Goal: Task Accomplishment & Management: Complete application form

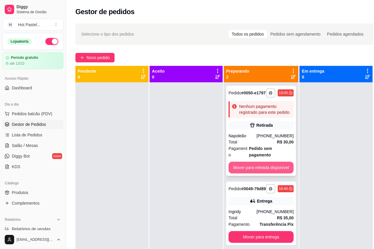
click at [264, 163] on button "Mover para retirada disponível" at bounding box center [261, 168] width 65 height 12
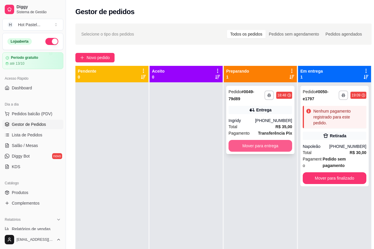
click at [265, 146] on button "Mover para entrega" at bounding box center [261, 146] width 64 height 12
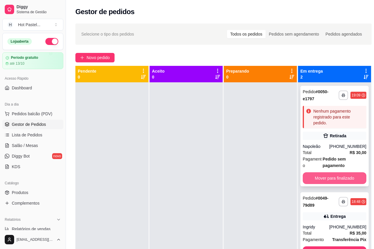
click at [342, 183] on button "Mover para finalizado" at bounding box center [335, 179] width 64 height 12
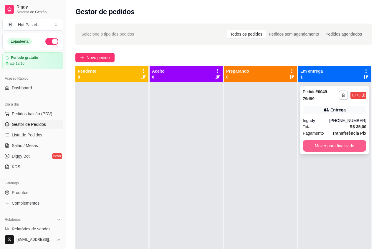
click at [328, 147] on button "Mover para finalizado" at bounding box center [335, 146] width 64 height 12
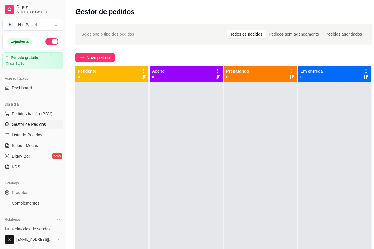
click at [167, 45] on div "Selecione o tipo dos pedidos Todos os pedidos Pedidos sem agendamento Pedidos a…" at bounding box center [223, 171] width 315 height 302
click at [134, 25] on div "Selecione o tipo dos pedidos Todos os pedidos Pedidos sem agendamento Pedidos a…" at bounding box center [223, 34] width 296 height 21
click at [112, 52] on div "Selecione o tipo dos pedidos Todos os pedidos Pedidos sem agendamento Pedidos a…" at bounding box center [223, 171] width 315 height 302
click at [110, 55] on span "Novo pedido" at bounding box center [98, 57] width 23 height 6
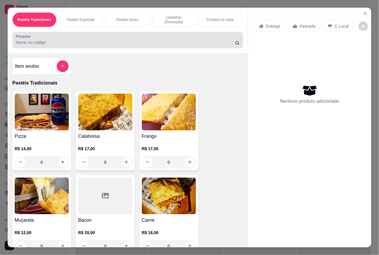
click at [45, 43] on input "Pesquisa" at bounding box center [125, 42] width 219 height 6
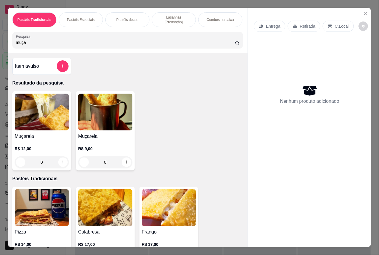
type input "muça"
click at [59, 161] on div "0" at bounding box center [42, 162] width 54 height 12
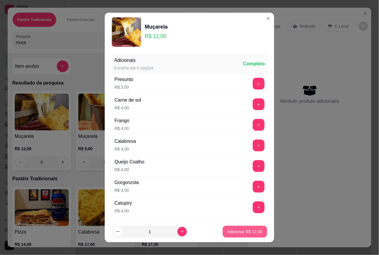
click at [244, 236] on button "Adicionar R$ 12,00" at bounding box center [245, 232] width 44 height 12
type input "1"
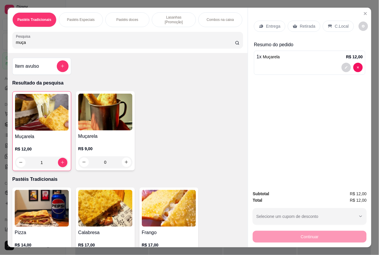
click at [42, 130] on div "Muçarela R$ 12,00 1" at bounding box center [41, 131] width 59 height 80
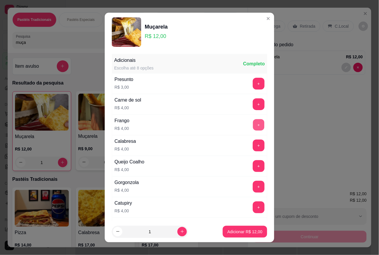
click at [253, 127] on button "+" at bounding box center [258, 124] width 11 height 11
click at [234, 234] on p "Adicionar R$ 16,00" at bounding box center [245, 232] width 34 height 6
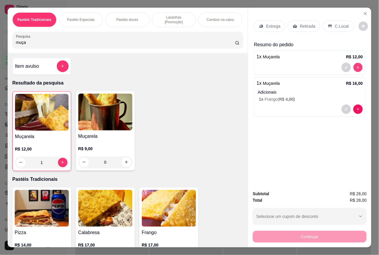
type input "0"
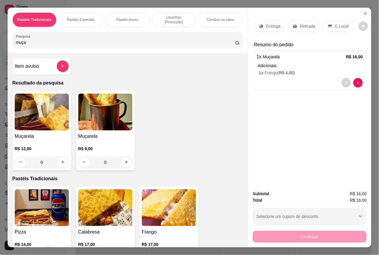
click at [302, 23] on p "Retirada" at bounding box center [308, 26] width 16 height 6
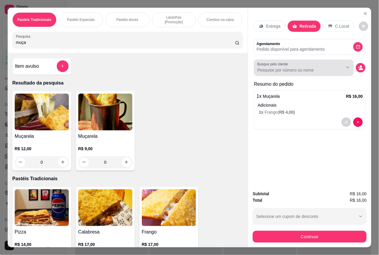
click at [302, 62] on div at bounding box center [304, 68] width 93 height 12
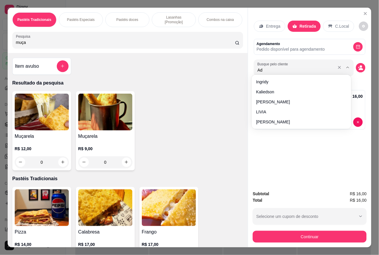
type input "Adr"
click at [359, 68] on icon "decrease-product-quantity" at bounding box center [361, 69] width 4 height 2
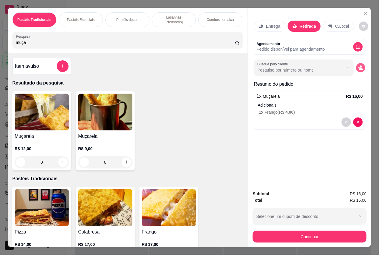
click at [362, 65] on button "decrease-product-quantity" at bounding box center [361, 67] width 9 height 9
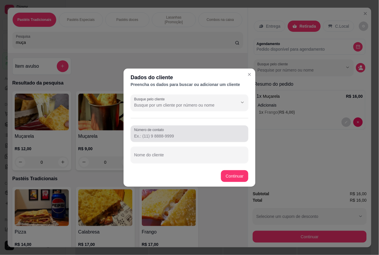
click at [164, 135] on input "Número de contato" at bounding box center [189, 136] width 111 height 6
click at [152, 133] on div at bounding box center [189, 134] width 111 height 12
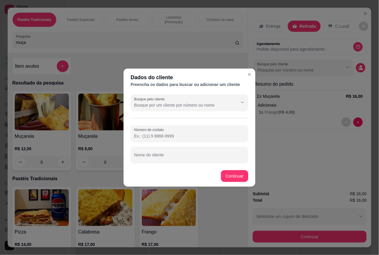
paste input "(84) 8195-5693"
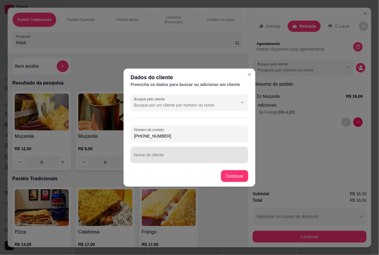
type input "(84) 8195-5693"
click at [161, 159] on input "Nome do cliente" at bounding box center [189, 157] width 111 height 6
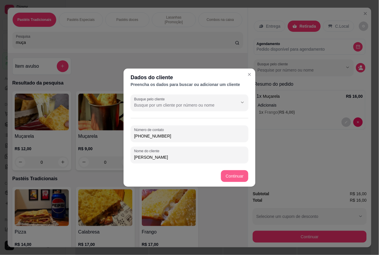
type input "[PERSON_NAME]"
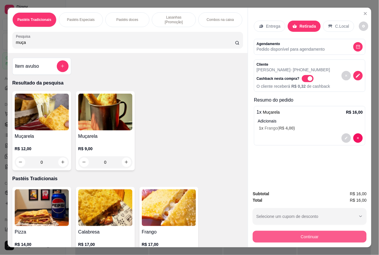
click at [323, 235] on button "Continuar" at bounding box center [310, 237] width 114 height 12
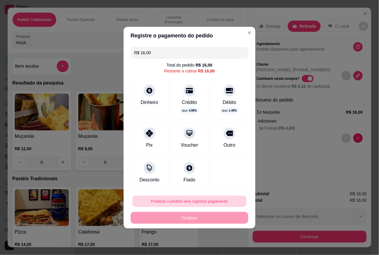
click at [185, 203] on button "Finalizar o pedido sem registrar pagamento" at bounding box center [190, 201] width 114 height 11
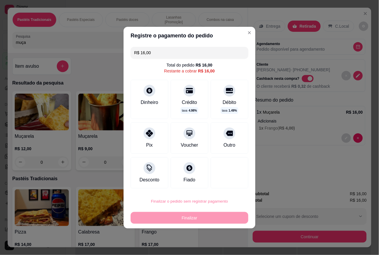
click at [221, 183] on button "Confirmar" at bounding box center [225, 184] width 22 height 9
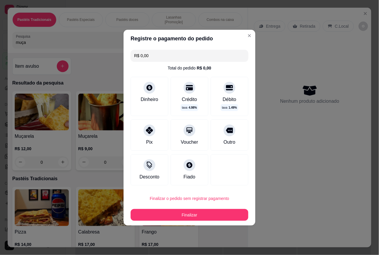
type input "R$ 0,00"
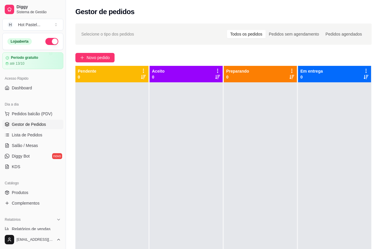
click at [309, 73] on p "Em entrega" at bounding box center [311, 71] width 22 height 6
click at [241, 52] on div "Selecione o tipo dos pedidos Todos os pedidos Pedidos sem agendamento Pedidos a…" at bounding box center [223, 171] width 315 height 302
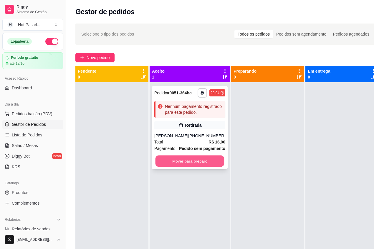
click at [179, 167] on button "Mover para preparo" at bounding box center [189, 161] width 69 height 11
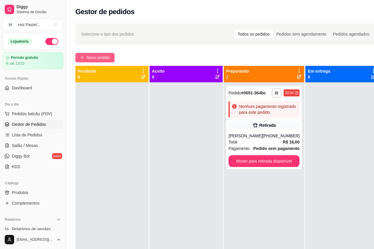
click at [101, 58] on span "Novo pedido" at bounding box center [98, 57] width 23 height 6
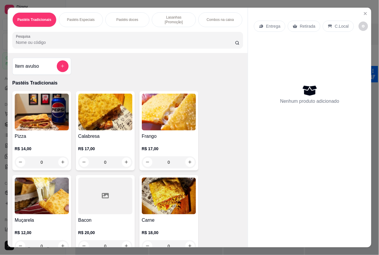
click at [111, 43] on input "Pesquisa" at bounding box center [125, 42] width 219 height 6
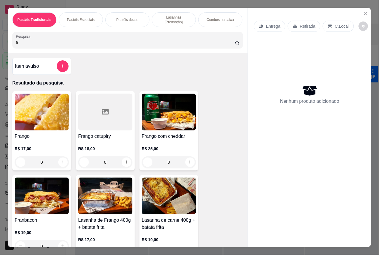
type input "f"
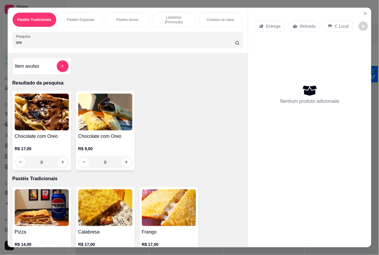
type input "ore"
click at [96, 108] on img at bounding box center [105, 112] width 54 height 37
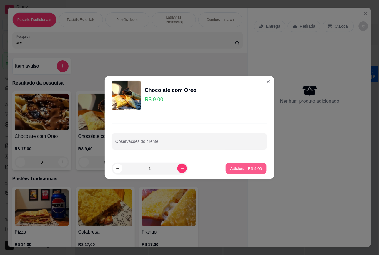
click at [226, 169] on button "Adicionar R$ 9,00" at bounding box center [246, 168] width 41 height 11
type input "1"
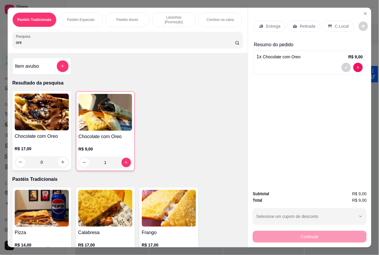
click at [278, 150] on div "Entrega Retirada C.Local Resumo do pedido 1 x Chocolate com Oreo R$ 9,00" at bounding box center [309, 97] width 123 height 178
click at [296, 26] on div "Retirada" at bounding box center [304, 26] width 33 height 11
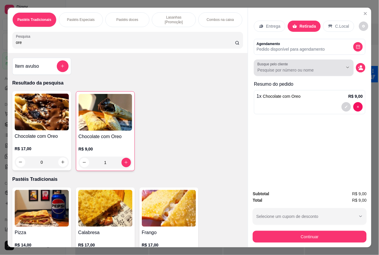
click at [302, 67] on input "Busque pelo cliente" at bounding box center [296, 70] width 76 height 6
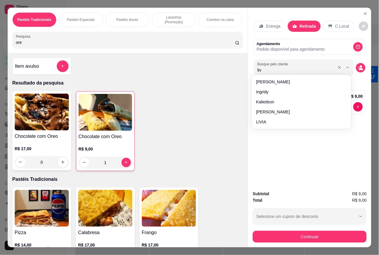
type input "livi"
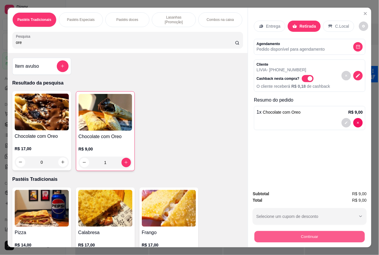
click at [343, 231] on button "Continuar" at bounding box center [310, 236] width 110 height 11
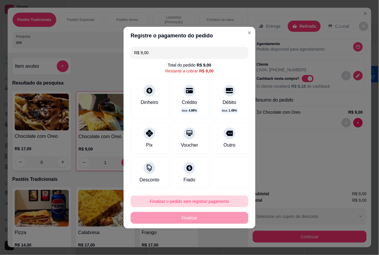
click at [202, 199] on button "Finalizar o pedido sem registrar pagamento" at bounding box center [190, 202] width 118 height 12
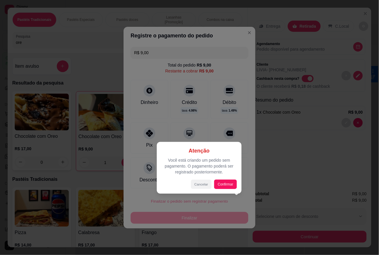
click at [201, 183] on button "Cancelar" at bounding box center [201, 184] width 21 height 9
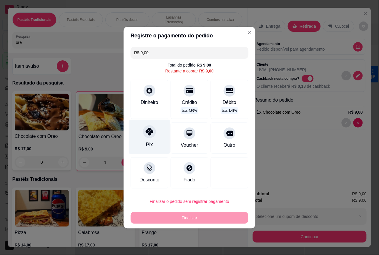
click at [143, 145] on div "Pix" at bounding box center [150, 137] width 42 height 34
type input "R$ 0,00"
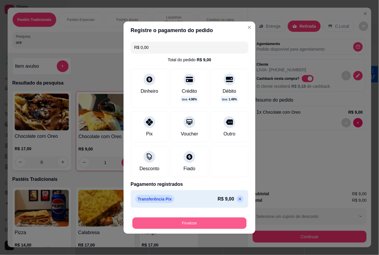
click at [193, 220] on button "Finalizar" at bounding box center [190, 222] width 114 height 11
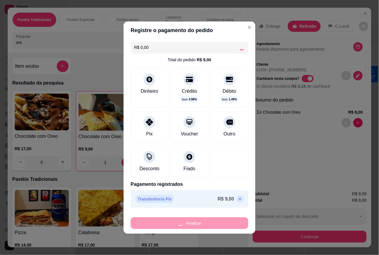
type input "0"
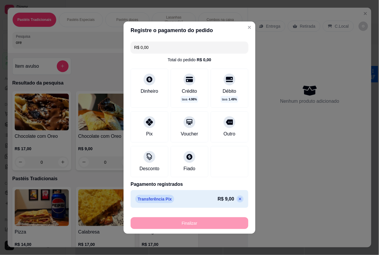
type input "-R$ 9,00"
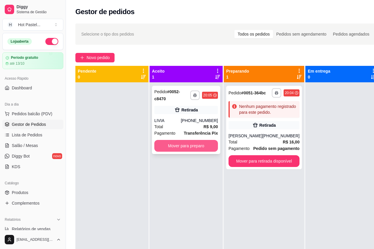
click at [173, 145] on button "Mover para preparo" at bounding box center [186, 146] width 64 height 12
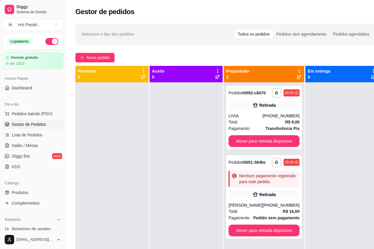
click at [135, 138] on div at bounding box center [111, 206] width 73 height 249
click at [104, 59] on span "Novo pedido" at bounding box center [98, 57] width 23 height 6
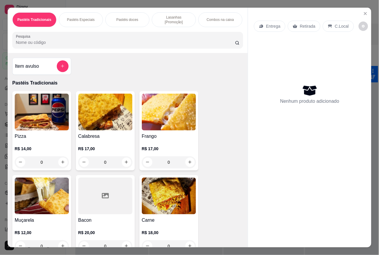
click at [37, 64] on div "Item avulso" at bounding box center [42, 66] width 54 height 12
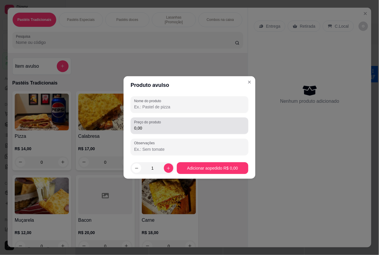
click at [170, 130] on input "0,00" at bounding box center [189, 128] width 111 height 6
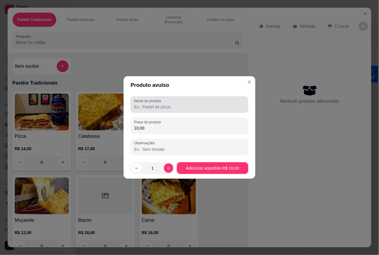
type input "10,00"
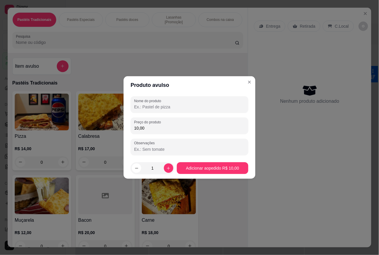
click at [180, 110] on input "Nome do produto" at bounding box center [189, 107] width 111 height 6
type input "Brwnie"
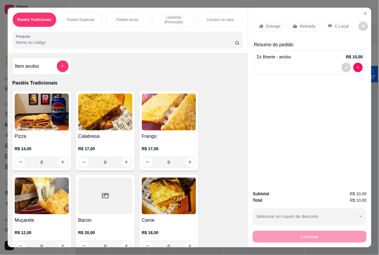
click at [343, 27] on div "C.Local" at bounding box center [338, 26] width 31 height 11
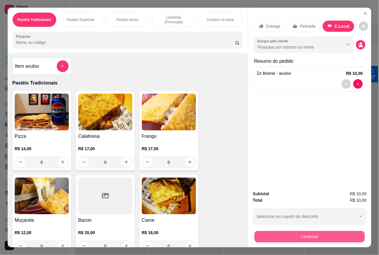
click at [343, 232] on button "Continuar" at bounding box center [310, 236] width 110 height 11
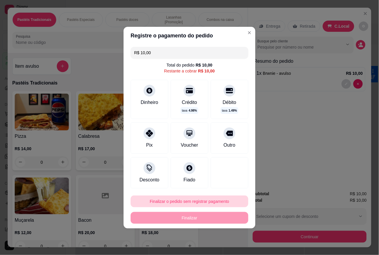
click at [220, 198] on button "Finalizar o pedido sem registrar pagamento" at bounding box center [190, 202] width 118 height 12
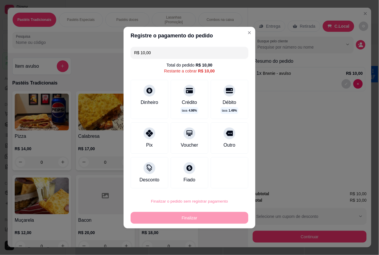
click at [227, 186] on button "Confirmar" at bounding box center [224, 184] width 21 height 9
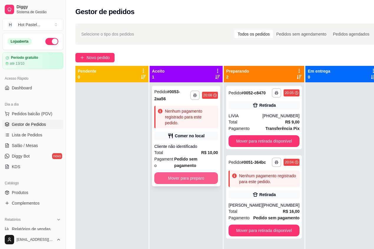
click at [193, 179] on button "Mover para preparo" at bounding box center [186, 179] width 64 height 12
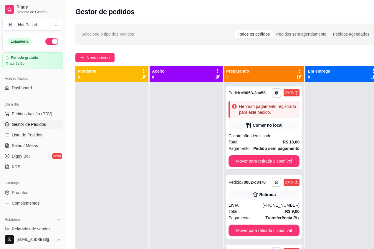
drag, startPoint x: 304, startPoint y: 177, endPoint x: 302, endPoint y: 181, distance: 3.6
click at [302, 181] on div "**********" at bounding box center [264, 199] width 81 height 266
click at [282, 167] on button "Mover para retirada disponível" at bounding box center [264, 161] width 71 height 12
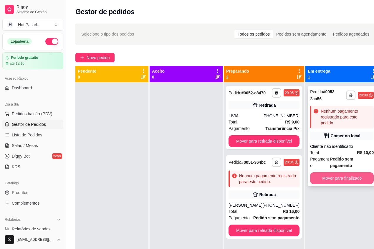
click at [327, 181] on button "Mover para finalizado" at bounding box center [342, 179] width 64 height 12
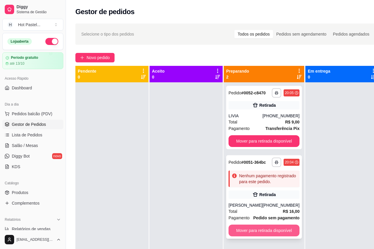
click at [235, 236] on button "Mover para retirada disponível" at bounding box center [264, 231] width 71 height 12
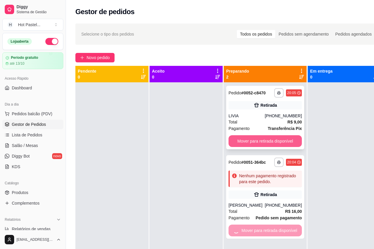
click at [250, 140] on button "Mover para retirada disponível" at bounding box center [265, 141] width 73 height 12
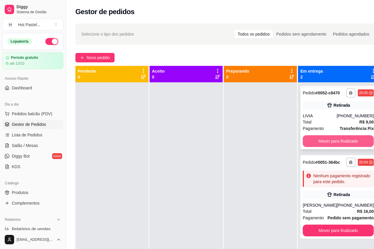
click at [358, 147] on button "Mover para finalizado" at bounding box center [338, 141] width 71 height 12
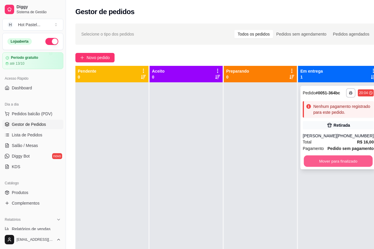
click at [345, 167] on button "Mover para finalizado" at bounding box center [338, 161] width 69 height 11
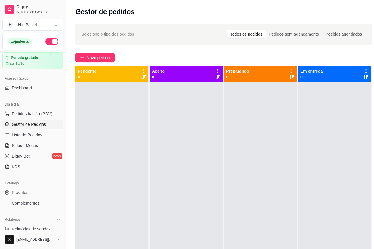
click at [67, 18] on button "Toggle Sidebar" at bounding box center [65, 124] width 5 height 249
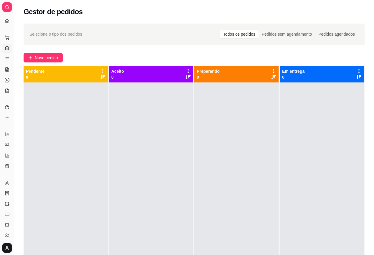
click at [77, 143] on div at bounding box center [66, 209] width 84 height 255
click at [198, 52] on div "Selecione o tipo dos pedidos Todos os pedidos Pedidos sem agendamento Pedidos a…" at bounding box center [194, 174] width 360 height 308
click at [202, 46] on div "Selecione o tipo dos pedidos Todos os pedidos Pedidos sem agendamento Pedidos a…" at bounding box center [194, 174] width 360 height 308
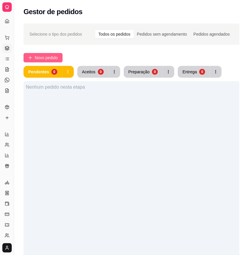
click at [45, 55] on span "Novo pedido" at bounding box center [46, 57] width 23 height 6
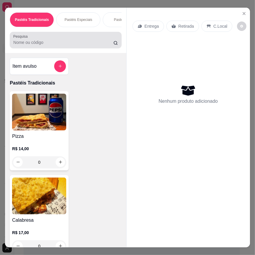
click at [59, 39] on input "Pesquisa" at bounding box center [63, 42] width 100 height 6
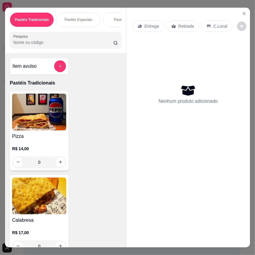
click at [59, 39] on input "Pesquisa" at bounding box center [63, 42] width 100 height 6
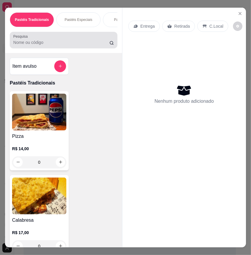
click at [36, 39] on input "Pesquisa" at bounding box center [61, 42] width 96 height 6
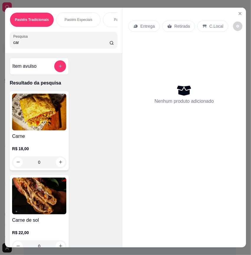
type input "car"
click at [49, 202] on img at bounding box center [39, 196] width 54 height 37
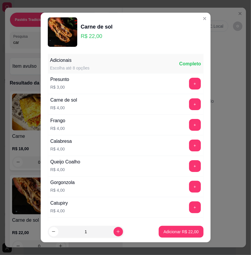
scroll to position [83, 0]
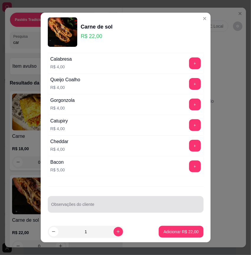
click at [115, 211] on div "Observações do cliente" at bounding box center [125, 204] width 155 height 16
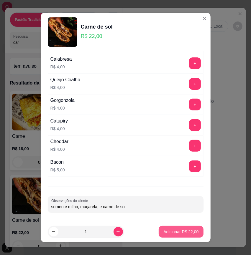
type input "somente milho, muçarela, e carne de sol"
click at [164, 237] on button "Adicionar R$ 22,00" at bounding box center [180, 232] width 44 height 12
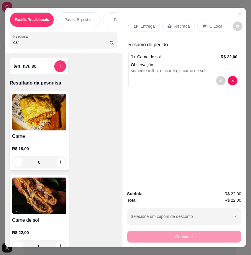
drag, startPoint x: 39, startPoint y: 38, endPoint x: -44, endPoint y: 47, distance: 82.9
click at [0, 47] on html "Diggy Sistema de Gestão H Hot Pastel ... Loja aberta Período gratuito até 13/10…" at bounding box center [125, 127] width 251 height 255
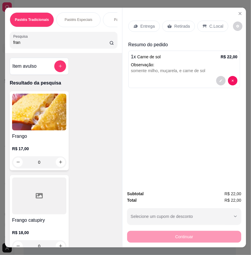
type input "fran"
click at [20, 214] on div "Frango catupiry R$ 18,00 0" at bounding box center [39, 214] width 59 height 79
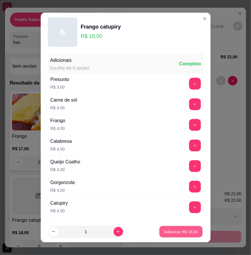
click at [174, 234] on p "Adicionar R$ 18,00" at bounding box center [181, 232] width 34 height 6
type input "1"
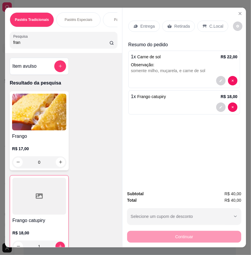
click at [143, 24] on p "Entrega" at bounding box center [147, 26] width 14 height 6
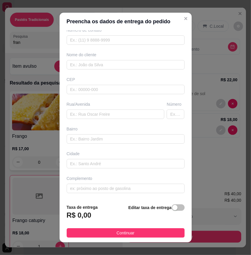
scroll to position [0, 0]
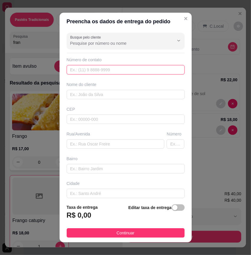
click at [110, 72] on input "text" at bounding box center [126, 69] width 118 height 9
click at [111, 69] on input "text" at bounding box center [126, 69] width 118 height 9
paste input "[PHONE_NUMBER]"
type input "[PHONE_NUMBER]"
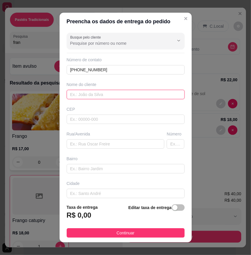
click at [98, 92] on input "text" at bounding box center [126, 94] width 118 height 9
paste input "Cinilda"
type input "Cinilda"
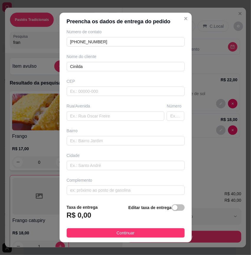
scroll to position [30, 0]
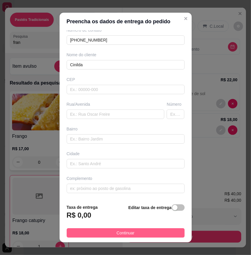
click at [156, 232] on button "Continuar" at bounding box center [126, 232] width 118 height 9
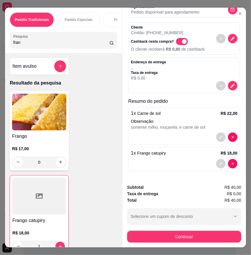
scroll to position [0, 0]
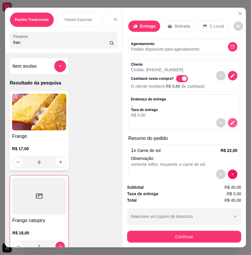
click at [230, 122] on icon "decrease-product-quantity" at bounding box center [232, 123] width 4 height 4
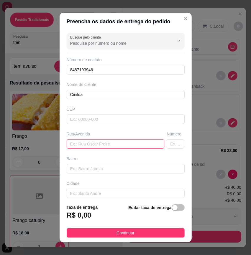
click at [79, 144] on input "text" at bounding box center [116, 143] width 98 height 9
type input "Seis de Janeiro"
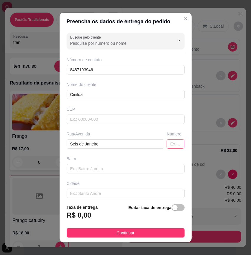
click at [167, 147] on input "text" at bounding box center [175, 143] width 18 height 9
type input "1887"
click at [127, 173] on input "text" at bounding box center [126, 168] width 118 height 9
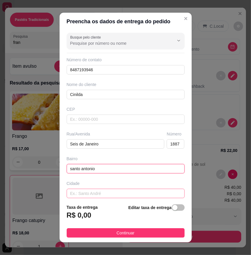
type input "santo antonio"
click at [125, 193] on input "text" at bounding box center [126, 193] width 118 height 9
type input "mossoro"
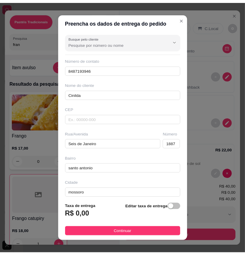
scroll to position [30, 0]
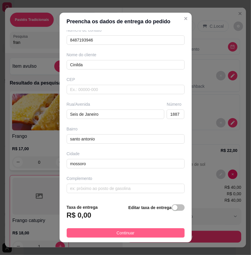
click at [128, 236] on span "Continuar" at bounding box center [125, 233] width 18 height 6
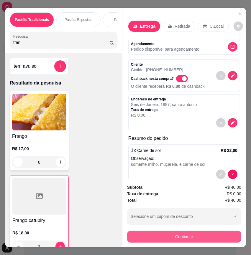
click at [164, 234] on button "Continuar" at bounding box center [184, 237] width 114 height 12
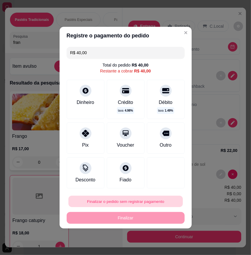
click at [136, 204] on button "Finalizar o pedido sem registrar pagamento" at bounding box center [125, 201] width 114 height 11
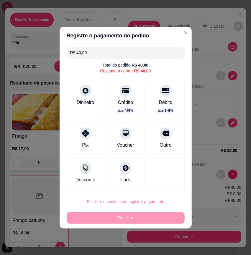
click at [158, 185] on button "Confirmar" at bounding box center [161, 184] width 22 height 9
type input "0"
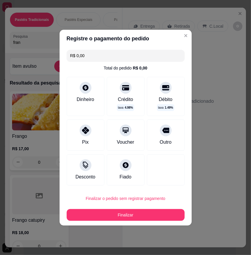
type input "R$ 0,00"
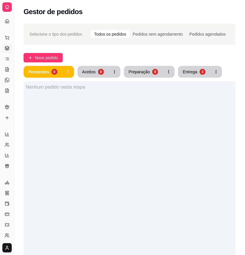
click at [74, 133] on div "Nenhum pedido nesta etapa" at bounding box center [130, 208] width 212 height 255
click at [90, 76] on button "Aceitos 1" at bounding box center [92, 72] width 31 height 12
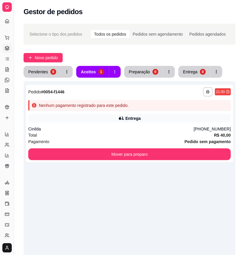
click at [168, 217] on div "**********" at bounding box center [130, 208] width 212 height 255
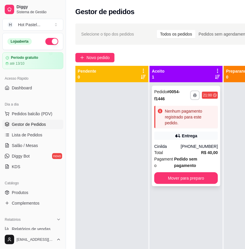
click at [181, 147] on div "Cinilda" at bounding box center [167, 147] width 27 height 6
click at [192, 180] on button "Mover para preparo" at bounding box center [186, 179] width 64 height 12
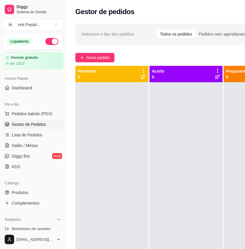
click at [148, 145] on div at bounding box center [111, 206] width 73 height 249
click at [100, 57] on span "Novo pedido" at bounding box center [98, 57] width 23 height 6
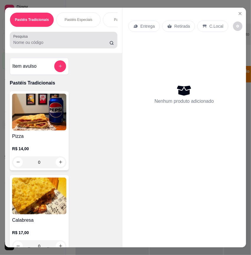
click at [49, 40] on input "Pesquisa" at bounding box center [61, 42] width 96 height 6
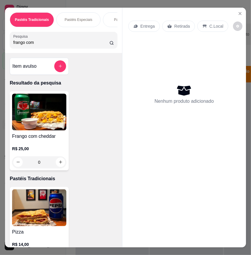
type input "frango com"
click at [43, 119] on img at bounding box center [39, 112] width 54 height 37
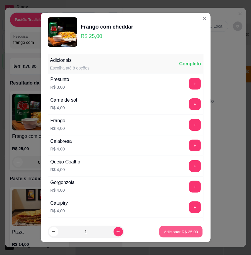
click at [173, 232] on p "Adicionar R$ 25,00" at bounding box center [181, 232] width 34 height 6
type input "1"
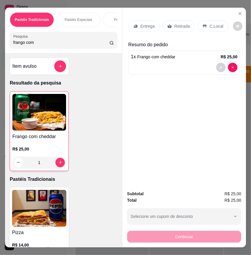
drag, startPoint x: 52, startPoint y: 39, endPoint x: -66, endPoint y: 49, distance: 117.7
click at [0, 49] on html "**********" at bounding box center [125, 127] width 251 height 255
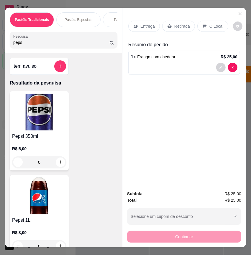
type input "peps"
click at [50, 194] on img at bounding box center [39, 196] width 54 height 37
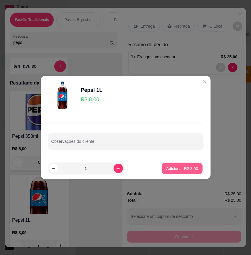
click at [186, 173] on button "Adicionar R$ 8,00" at bounding box center [181, 168] width 41 height 11
type input "1"
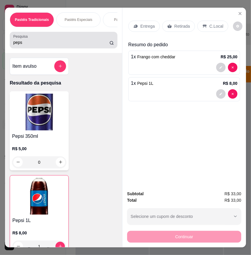
click at [80, 46] on div "Pesquisa peps" at bounding box center [63, 40] width 107 height 16
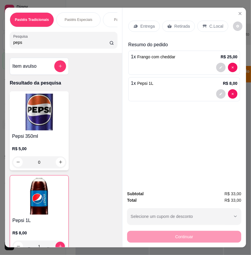
click at [80, 46] on div "Pesquisa peps" at bounding box center [63, 40] width 107 height 16
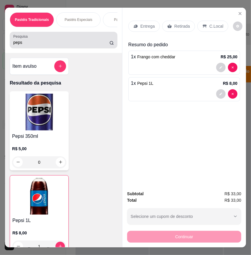
click at [80, 44] on div "Pesquisa peps" at bounding box center [63, 40] width 107 height 16
click at [80, 44] on div "peps" at bounding box center [63, 40] width 100 height 12
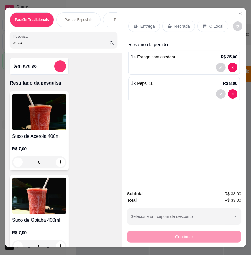
type input "suco"
click at [42, 104] on img at bounding box center [39, 112] width 54 height 37
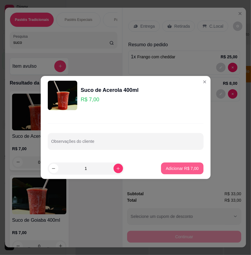
click at [180, 173] on button "Adicionar R$ 7,00" at bounding box center [182, 169] width 42 height 12
type input "1"
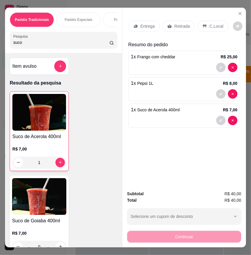
drag, startPoint x: 65, startPoint y: 36, endPoint x: -39, endPoint y: 43, distance: 104.1
click at [0, 43] on html "**********" at bounding box center [125, 127] width 251 height 255
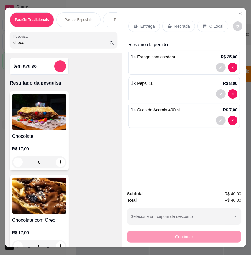
type input "choco"
click at [44, 181] on img at bounding box center [39, 196] width 54 height 37
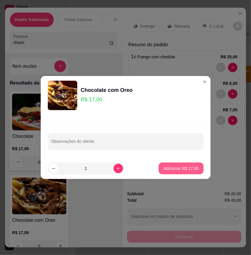
click at [172, 170] on p "Adicionar R$ 17,00" at bounding box center [180, 168] width 35 height 6
type input "1"
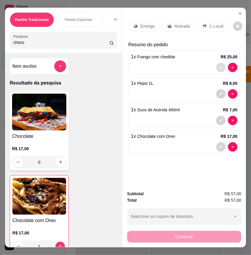
click at [219, 66] on icon "decrease-product-quantity" at bounding box center [221, 68] width 4 height 4
click at [214, 23] on p "C.Local" at bounding box center [216, 26] width 14 height 6
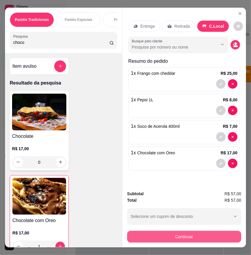
click at [203, 233] on button "Continuar" at bounding box center [184, 237] width 114 height 12
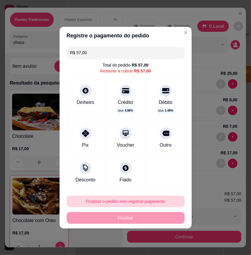
click at [99, 201] on button "Finalizar o pedido sem registrar pagamento" at bounding box center [126, 202] width 118 height 12
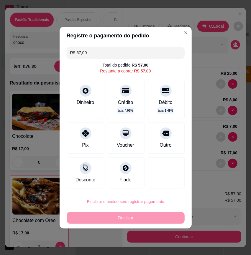
click at [159, 186] on button "Confirmar" at bounding box center [160, 184] width 22 height 9
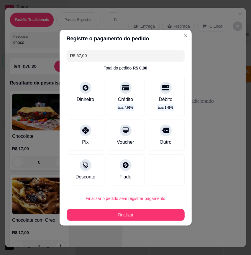
type input "0"
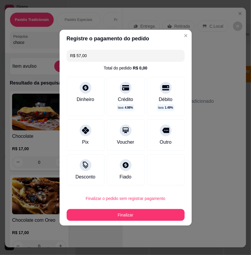
type input "R$ 0,00"
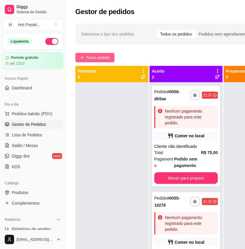
click at [95, 58] on span "Novo pedido" at bounding box center [98, 57] width 23 height 6
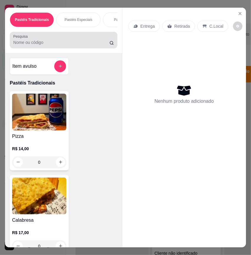
click at [61, 34] on div at bounding box center [63, 40] width 100 height 12
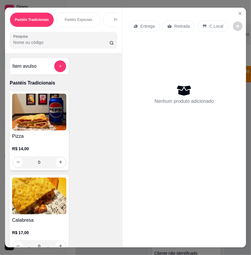
click at [49, 64] on div "Item avulso" at bounding box center [39, 66] width 54 height 12
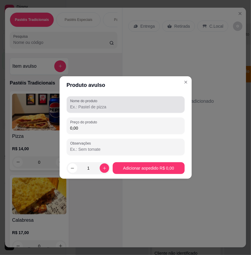
click at [105, 112] on div "Nome do produto" at bounding box center [126, 104] width 118 height 16
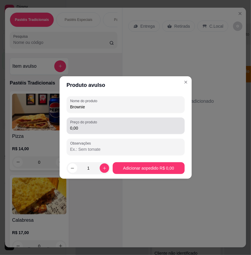
type input "Brownie"
click at [101, 130] on input "0,00" at bounding box center [125, 128] width 111 height 6
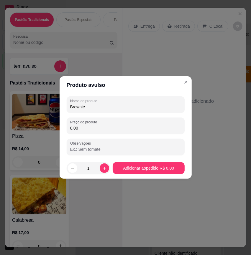
click at [101, 130] on input "0,00" at bounding box center [125, 128] width 111 height 6
type input "10,00"
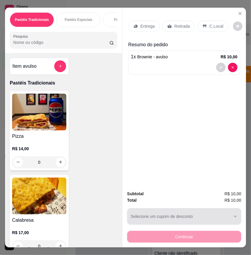
click at [215, 216] on div "button" at bounding box center [180, 217] width 100 height 12
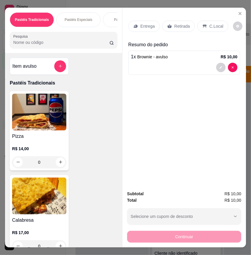
click at [203, 24] on icon at bounding box center [204, 26] width 5 height 5
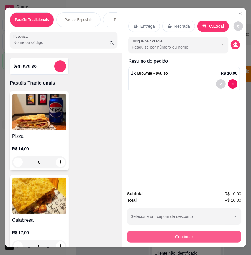
click at [224, 238] on button "Continuar" at bounding box center [184, 237] width 114 height 12
click at [181, 231] on button "Continuar" at bounding box center [184, 237] width 114 height 12
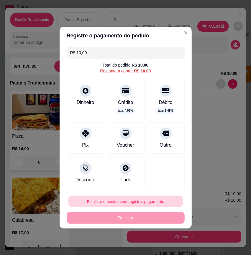
click at [149, 201] on button "Finalizar o pedido sem registrar pagamento" at bounding box center [125, 201] width 114 height 11
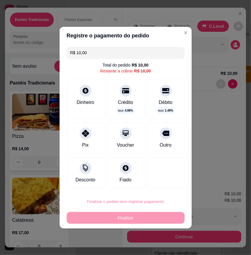
click at [160, 185] on button "Confirmar" at bounding box center [161, 184] width 22 height 9
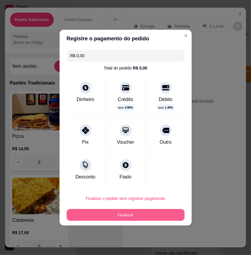
type input "R$ 0,00"
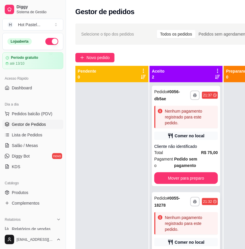
click at [152, 214] on div "**********" at bounding box center [186, 243] width 68 height 101
click at [210, 21] on div "**********" at bounding box center [188, 171] width 245 height 302
click at [102, 53] on button "Novo pedido" at bounding box center [94, 57] width 39 height 9
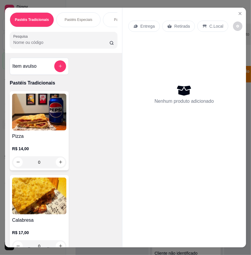
click at [64, 42] on input "Pesquisa" at bounding box center [61, 42] width 96 height 6
click at [49, 112] on img at bounding box center [39, 112] width 54 height 37
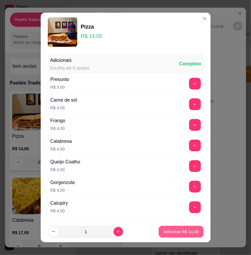
click at [163, 226] on button "Adicionar R$ 14,00" at bounding box center [180, 232] width 44 height 12
type input "1"
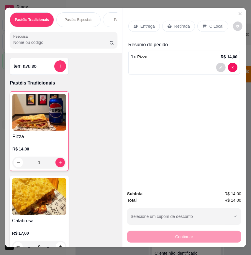
click at [180, 239] on div "Continuar" at bounding box center [184, 235] width 114 height 13
drag, startPoint x: 204, startPoint y: 24, endPoint x: 183, endPoint y: 27, distance: 21.4
click at [183, 27] on div "Entrega Retirada C.Local" at bounding box center [178, 26] width 100 height 11
drag, startPoint x: 183, startPoint y: 27, endPoint x: 176, endPoint y: 27, distance: 6.8
click at [176, 27] on div "Retirada" at bounding box center [178, 26] width 33 height 11
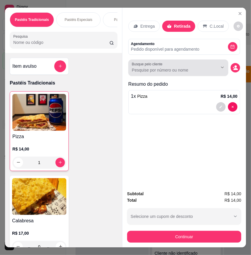
click at [176, 63] on div at bounding box center [178, 68] width 93 height 12
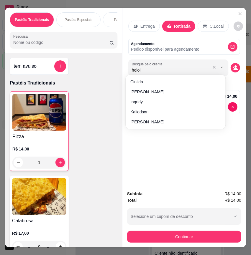
type input "helo"
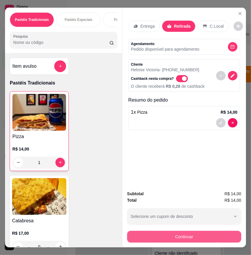
click at [223, 231] on button "Continuar" at bounding box center [184, 237] width 114 height 12
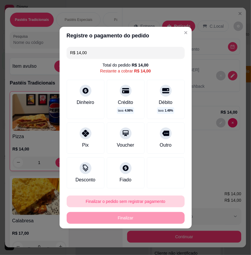
click at [143, 200] on button "Finalizar o pedido sem registrar pagamento" at bounding box center [126, 202] width 118 height 12
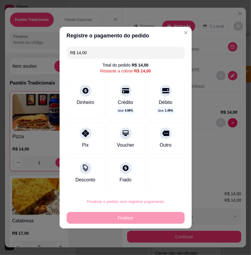
click at [170, 183] on button "Confirmar" at bounding box center [160, 184] width 22 height 9
type input "0"
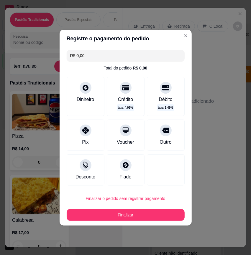
type input "R$ 0,00"
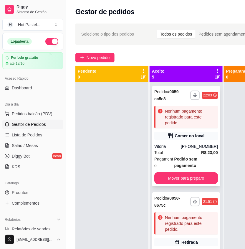
click at [185, 143] on div "**********" at bounding box center [186, 136] width 68 height 101
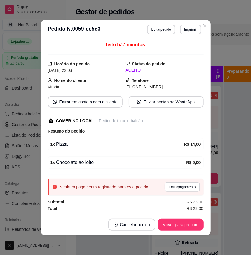
click at [160, 34] on header "**********" at bounding box center [126, 29] width 170 height 19
click at [158, 28] on button "Editar pedido" at bounding box center [161, 29] width 28 height 9
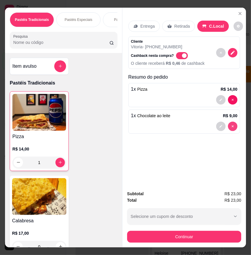
type input "0"
click at [44, 39] on input "Pesquisa" at bounding box center [61, 42] width 96 height 6
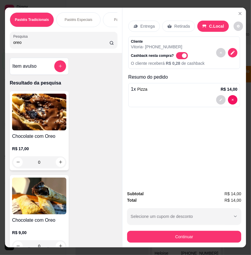
type input "oreo"
click at [50, 206] on img at bounding box center [39, 196] width 54 height 37
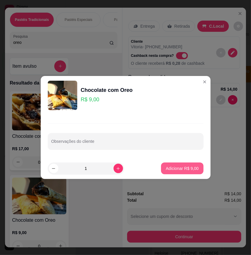
click at [165, 165] on p "Adicionar R$ 9,00" at bounding box center [181, 168] width 33 height 6
type input "1"
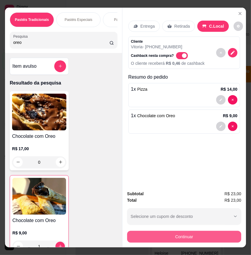
click at [182, 231] on button "Continuar" at bounding box center [184, 237] width 114 height 12
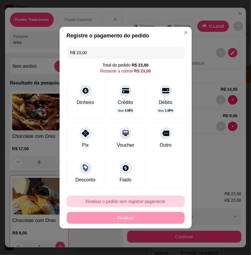
click at [143, 199] on button "Finalizar o pedido sem registrar pagamento" at bounding box center [126, 202] width 118 height 12
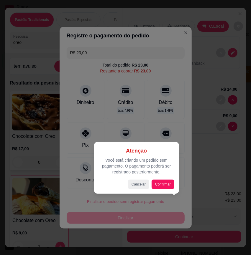
click at [161, 179] on div "Atenção Você está criando um pedido sem pagamento. O pagamento poderá ser regis…" at bounding box center [136, 168] width 75 height 42
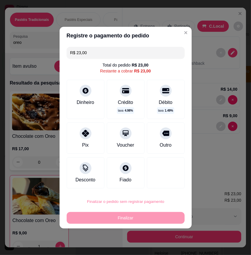
click at [164, 189] on button "Confirmar" at bounding box center [162, 184] width 22 height 9
type input "0"
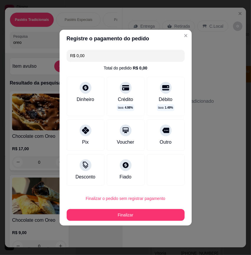
type input "R$ 0,00"
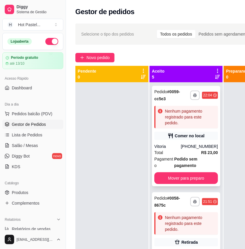
click at [195, 144] on div "[PHONE_NUMBER]" at bounding box center [199, 147] width 37 height 6
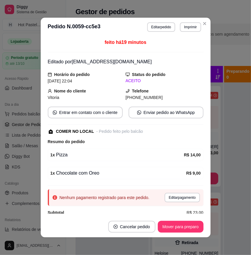
scroll to position [16, 0]
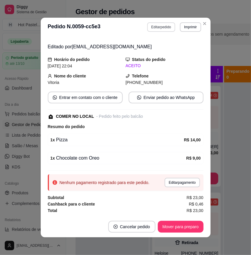
click at [163, 30] on button "Editar pedido" at bounding box center [161, 26] width 28 height 9
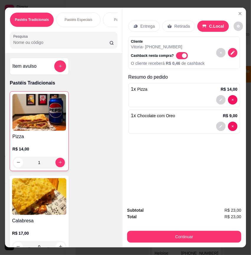
click at [54, 29] on div "Pastéis Tradicionais Pastéis Especiais Pastéis doces Lasanhas [Promoção] Combos…" at bounding box center [63, 30] width 117 height 45
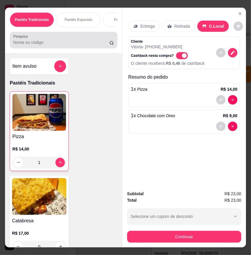
click at [40, 42] on input "Pesquisa" at bounding box center [61, 42] width 96 height 6
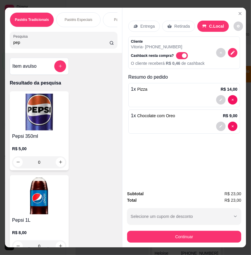
type input "pep"
click at [61, 224] on div "R$ 8,00 0" at bounding box center [39, 238] width 54 height 28
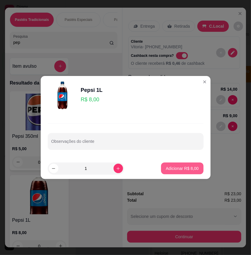
click at [161, 169] on button "Adicionar R$ 8,00" at bounding box center [182, 169] width 42 height 12
type input "1"
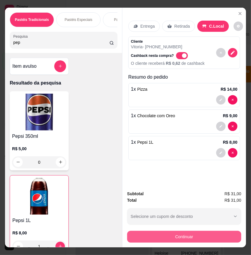
drag, startPoint x: 190, startPoint y: 223, endPoint x: 192, endPoint y: 231, distance: 8.2
click at [192, 231] on div "Subtotal R$ 31,00 Total R$ 31,00 Selecione um cupom de desconto Selecione um cu…" at bounding box center [184, 217] width 114 height 52
click at [192, 231] on button "Continuar" at bounding box center [184, 237] width 114 height 12
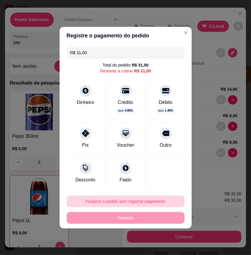
click at [153, 201] on button "Finalizar o pedido sem registrar pagamento" at bounding box center [126, 202] width 118 height 12
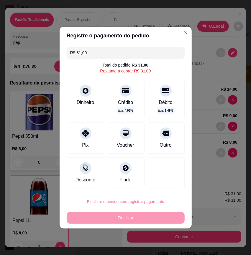
click at [164, 183] on button "Confirmar" at bounding box center [161, 184] width 22 height 9
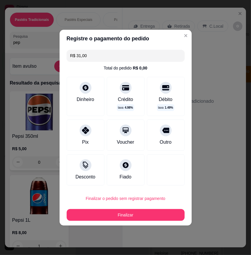
type input "0"
type input "R$ 0,00"
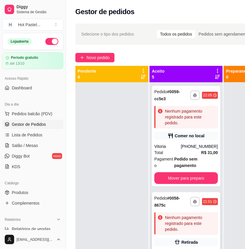
click at [198, 227] on div "Nenhum pagamento registrado para este pedido." at bounding box center [190, 224] width 51 height 18
